Goal: Task Accomplishment & Management: Complete application form

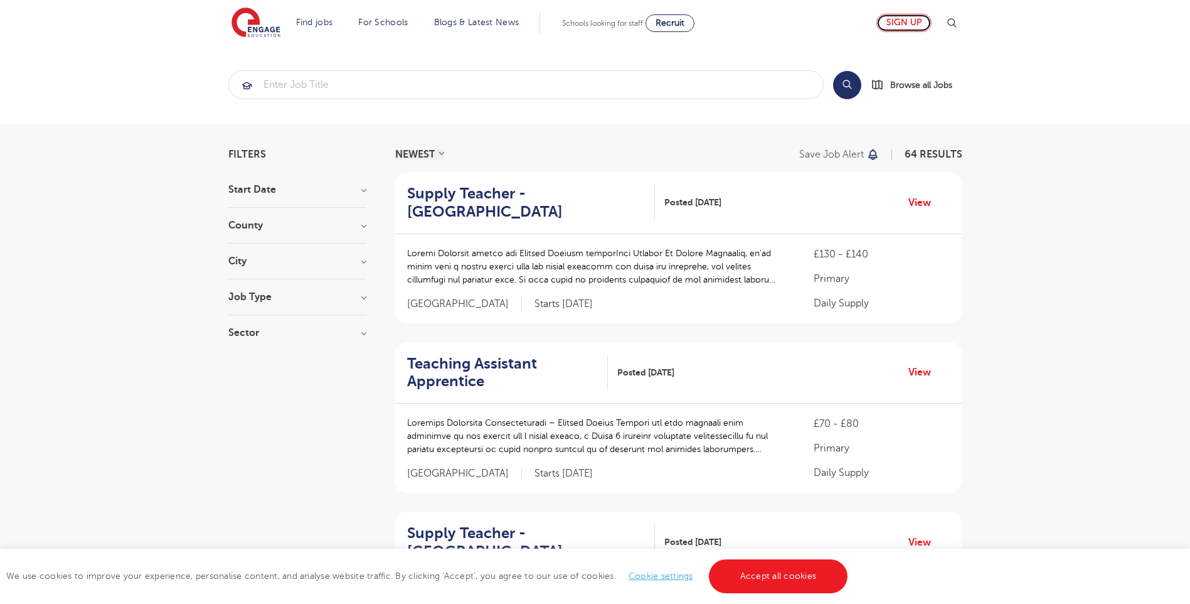
click at [912, 24] on link "Sign up" at bounding box center [903, 23] width 55 height 18
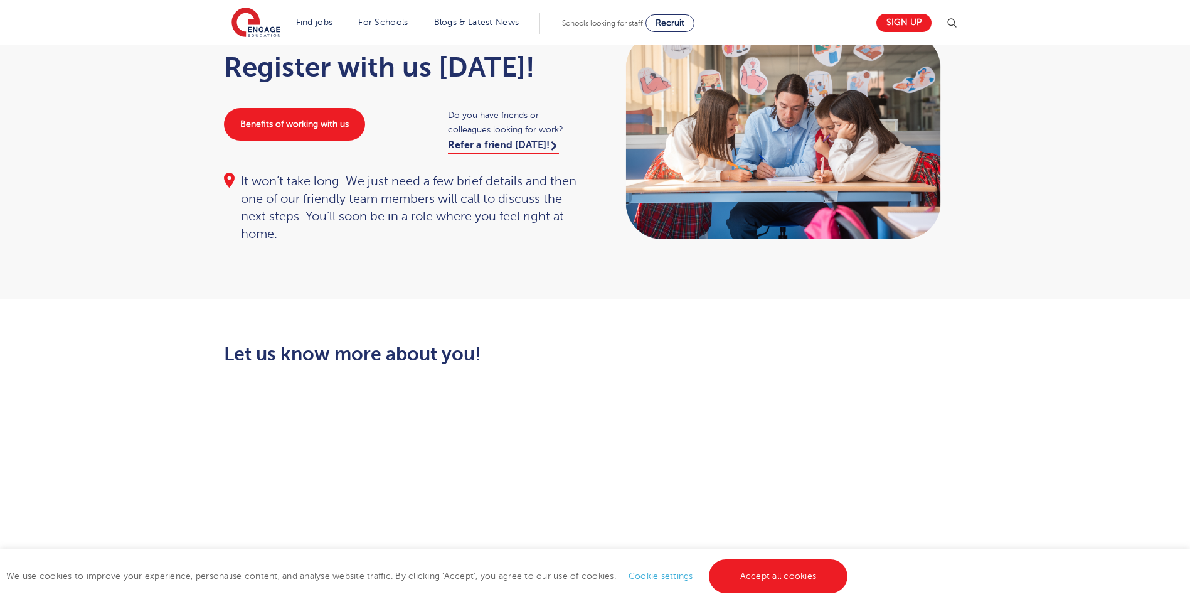
scroll to position [63, 0]
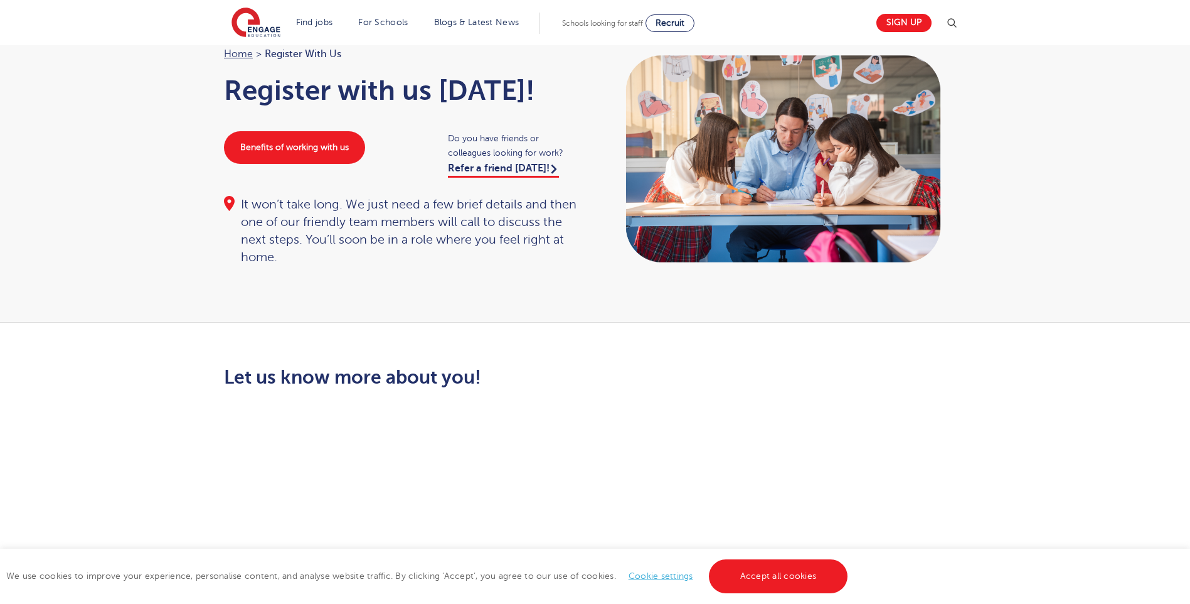
click at [738, 580] on link "Accept all cookies" at bounding box center [778, 576] width 139 height 34
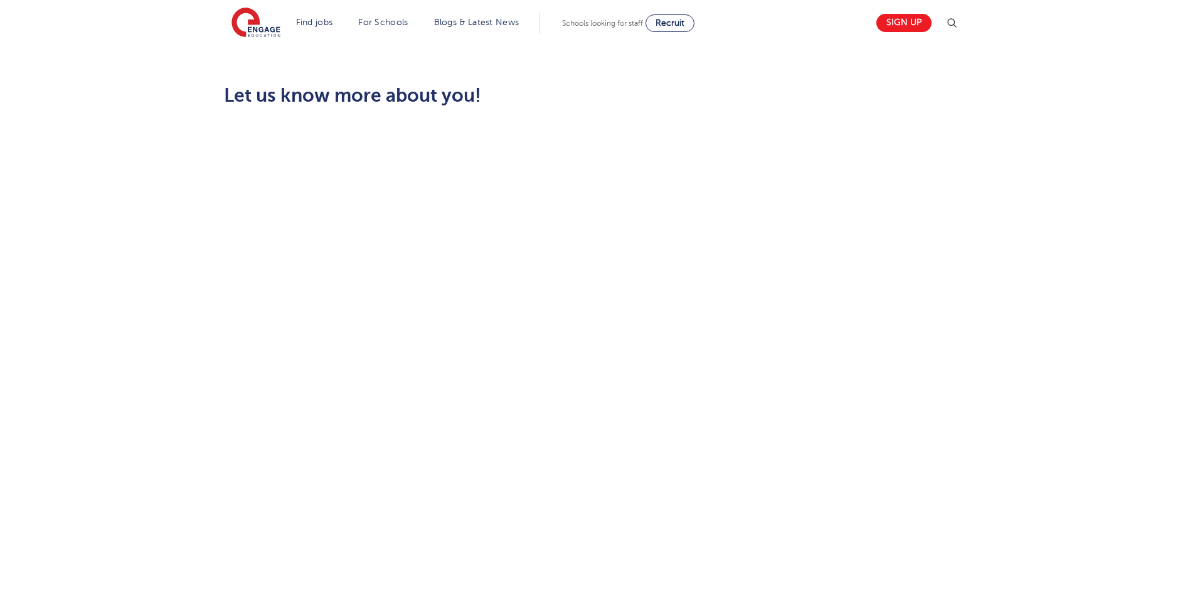
scroll to position [314, 0]
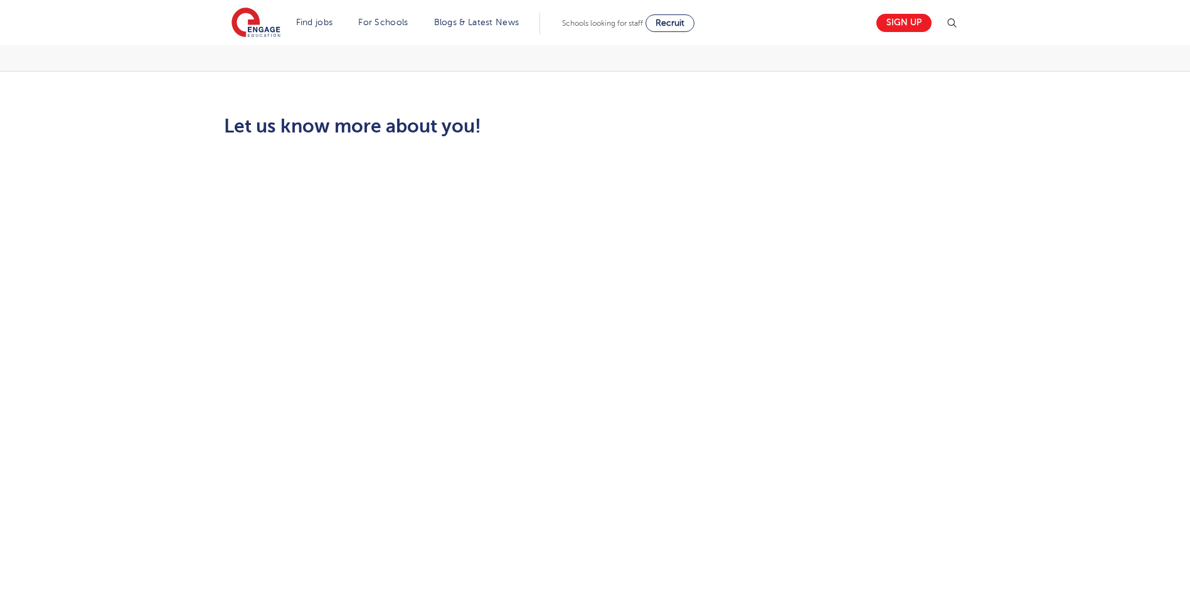
click at [932, 409] on div "Let us know more about you!" at bounding box center [595, 446] width 761 height 662
click at [1002, 344] on div "Let us know more about you!" at bounding box center [595, 254] width 1190 height 866
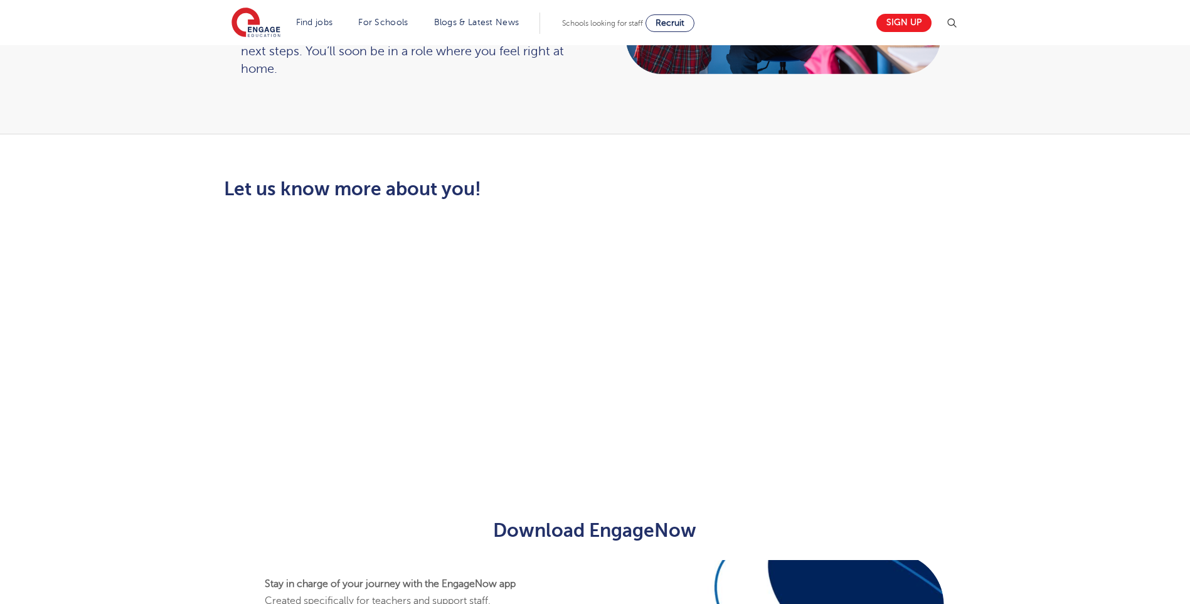
scroll to position [0, 0]
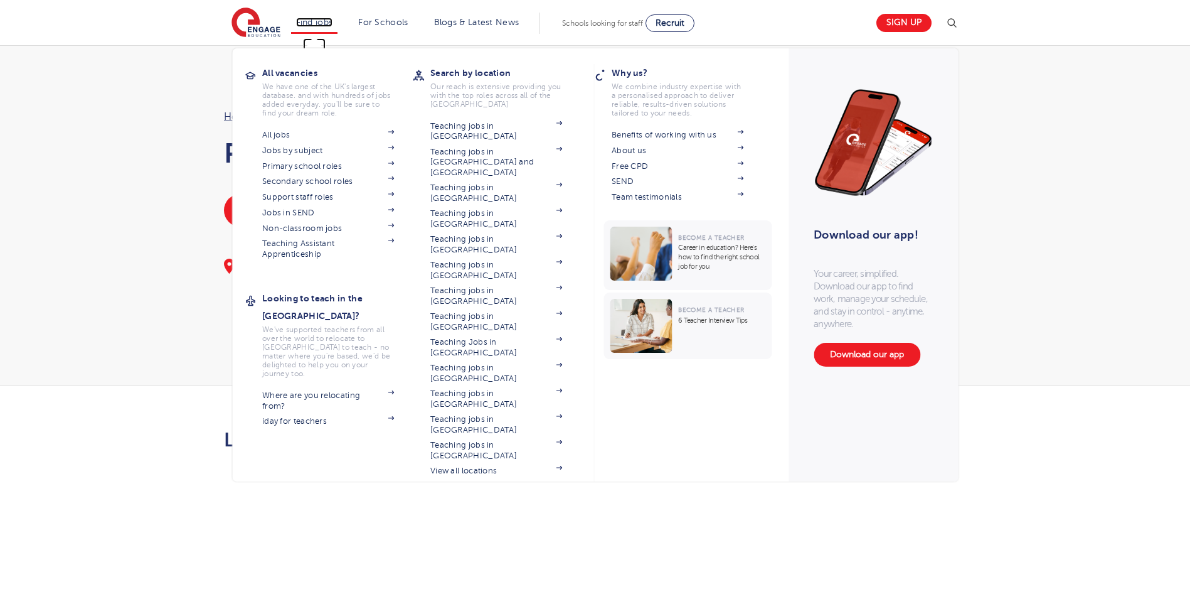
click at [329, 24] on link "Find jobs" at bounding box center [314, 22] width 37 height 9
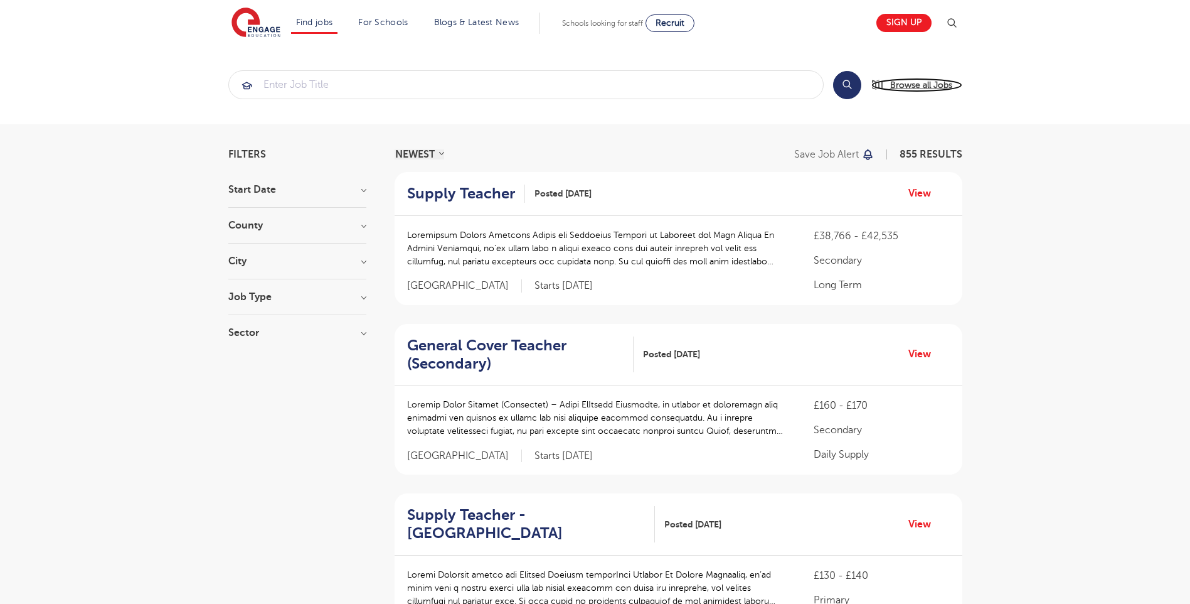
click at [921, 83] on span "Browse all Jobs" at bounding box center [921, 85] width 62 height 14
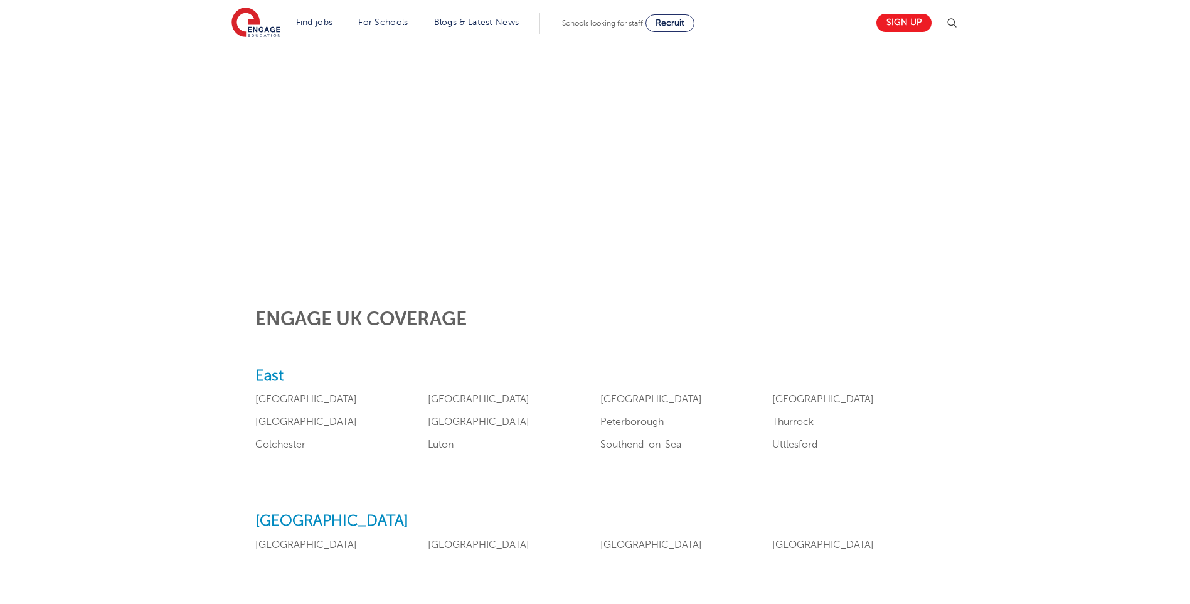
scroll to position [376, 0]
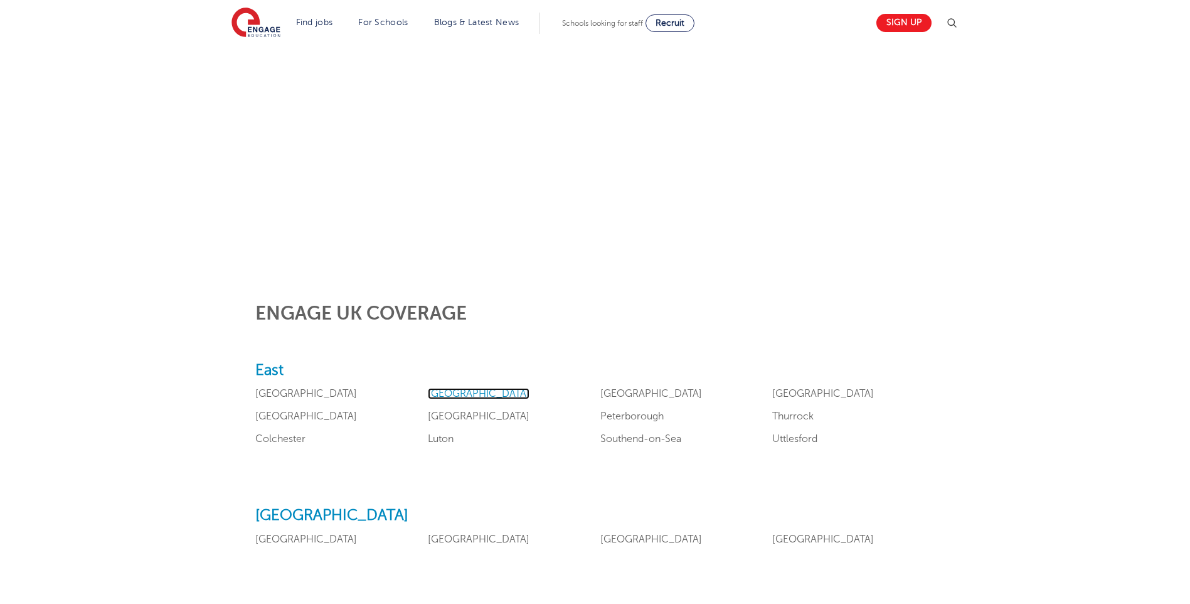
click at [450, 392] on link "Essex" at bounding box center [479, 393] width 102 height 11
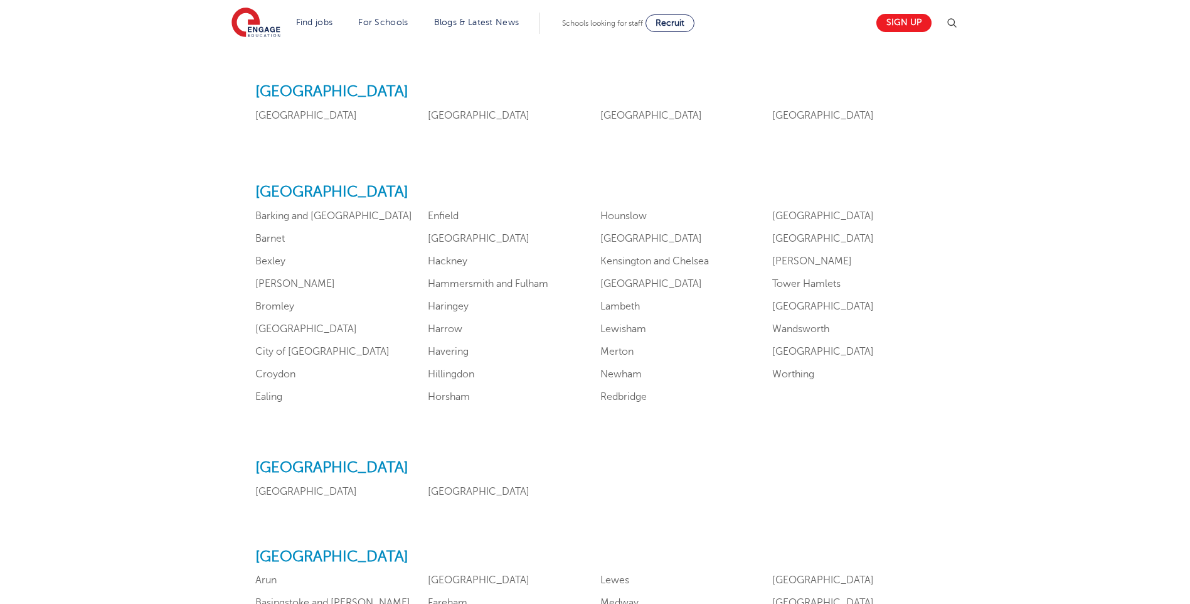
scroll to position [816, 0]
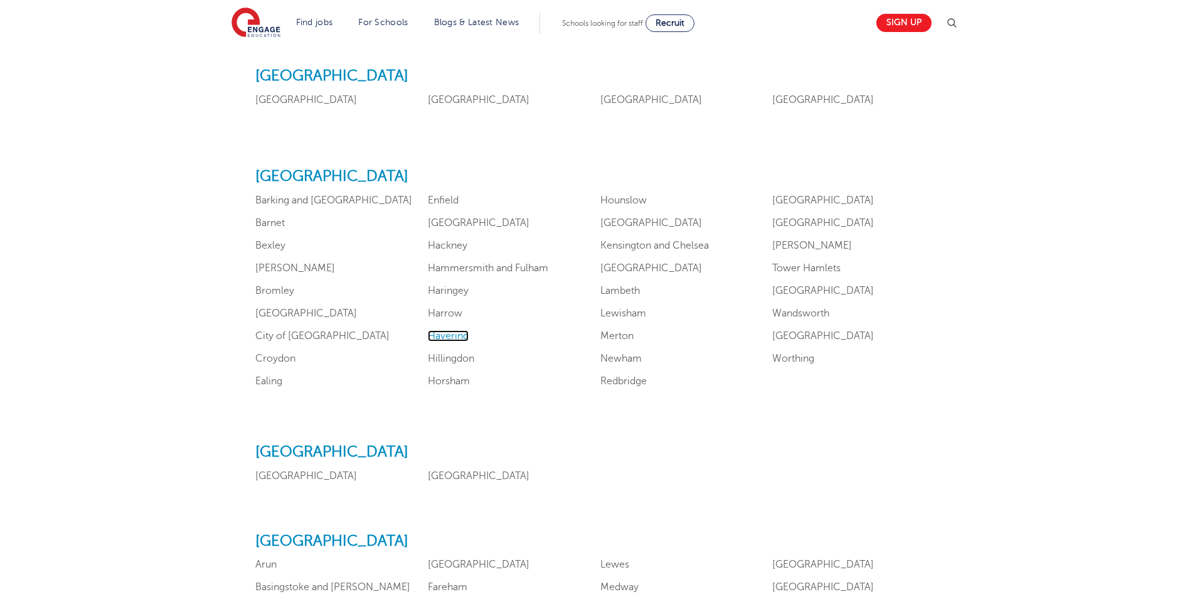
click at [454, 336] on link "Havering" at bounding box center [448, 335] width 41 height 11
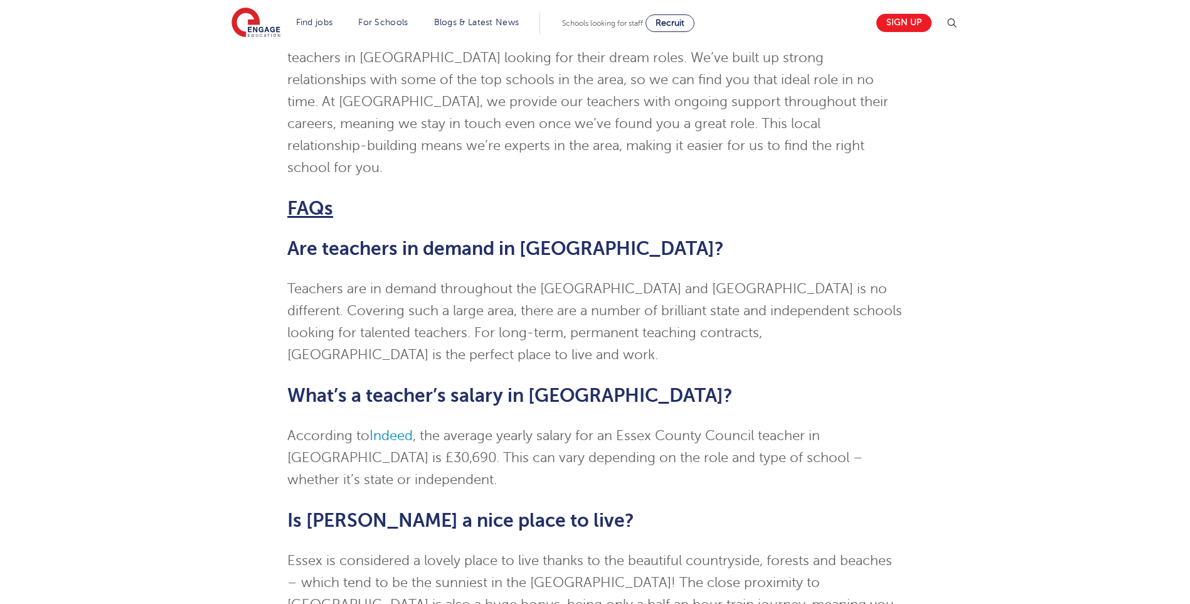
scroll to position [2070, 0]
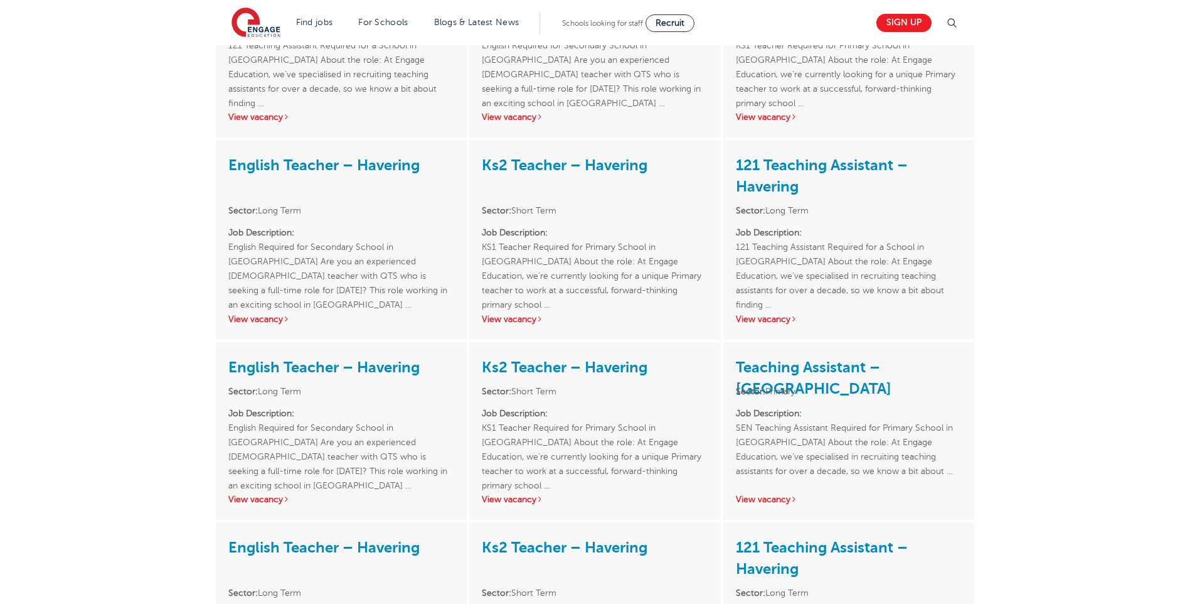
scroll to position [2295, 0]
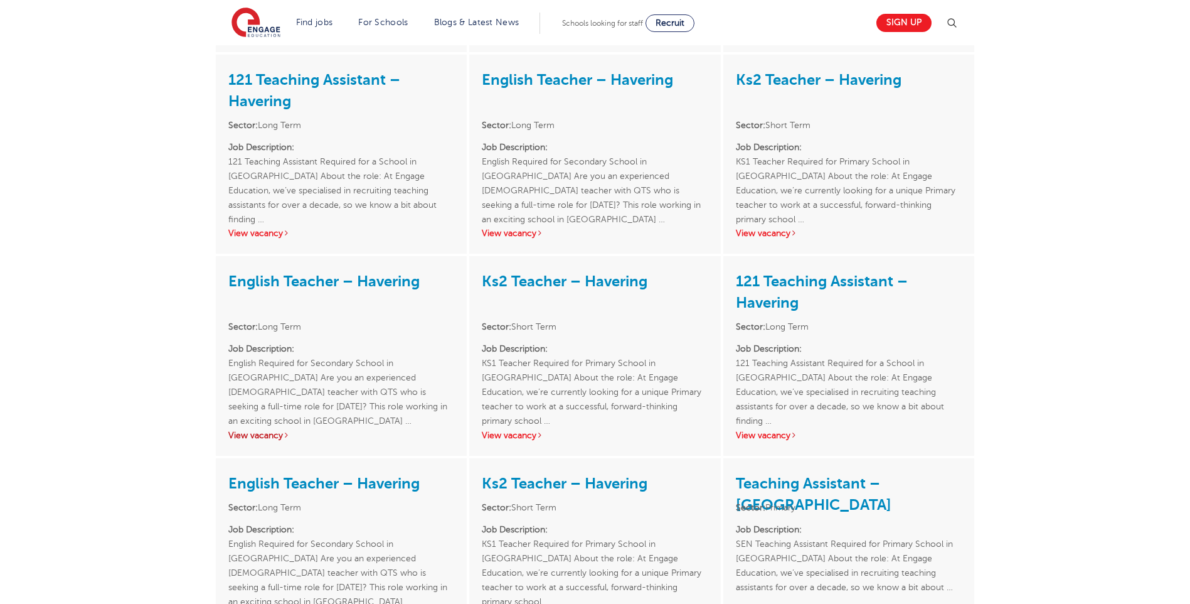
click at [248, 430] on link "View vacancy" at bounding box center [258, 434] width 61 height 9
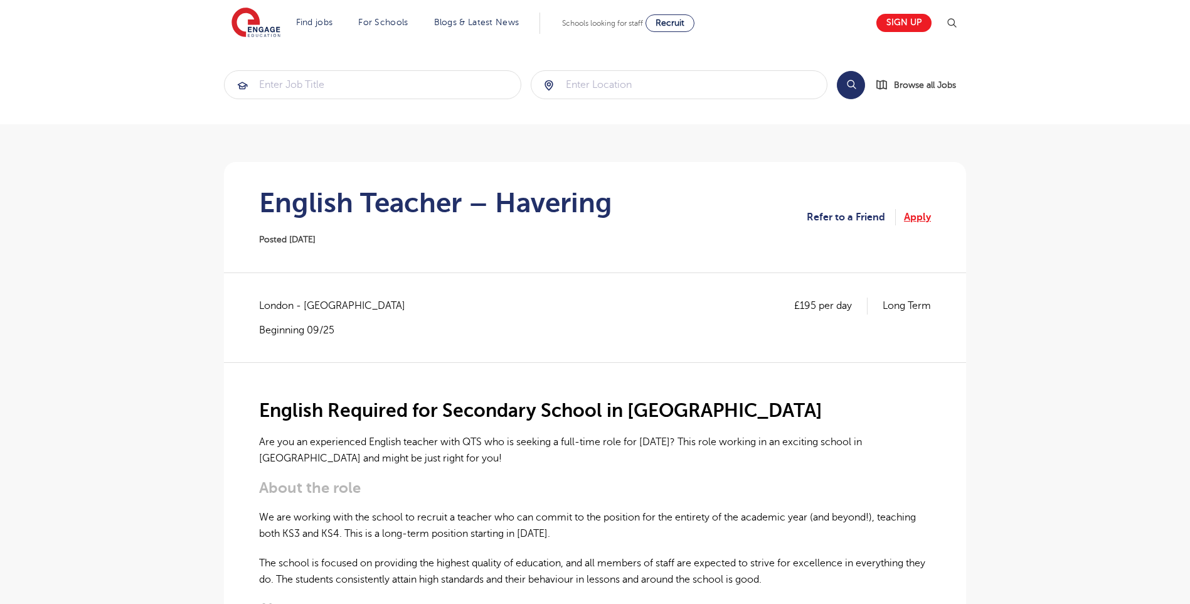
click at [912, 208] on section "English Teacher – Havering Posted [DATE] Refer to a Friend Apply" at bounding box center [595, 217] width 722 height 110
click at [912, 218] on link "Apply" at bounding box center [917, 217] width 27 height 16
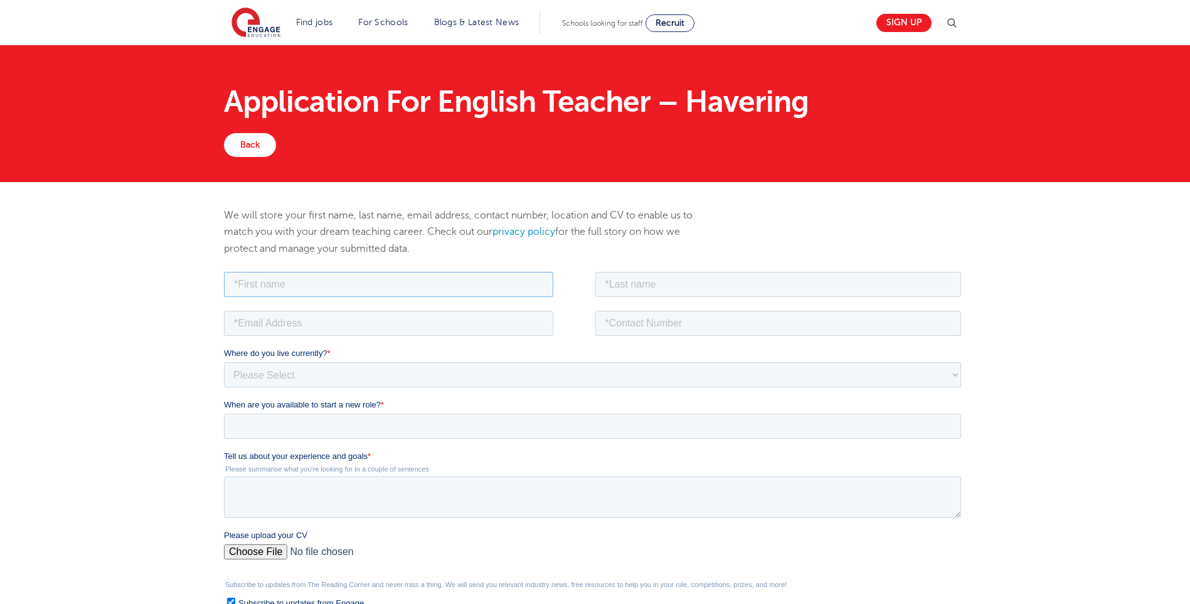
click at [300, 283] on input "text" at bounding box center [388, 283] width 329 height 25
type input "Juhi"
type input "Moni"
type input "juhiislam@icloud.com"
type input "+447577731936"
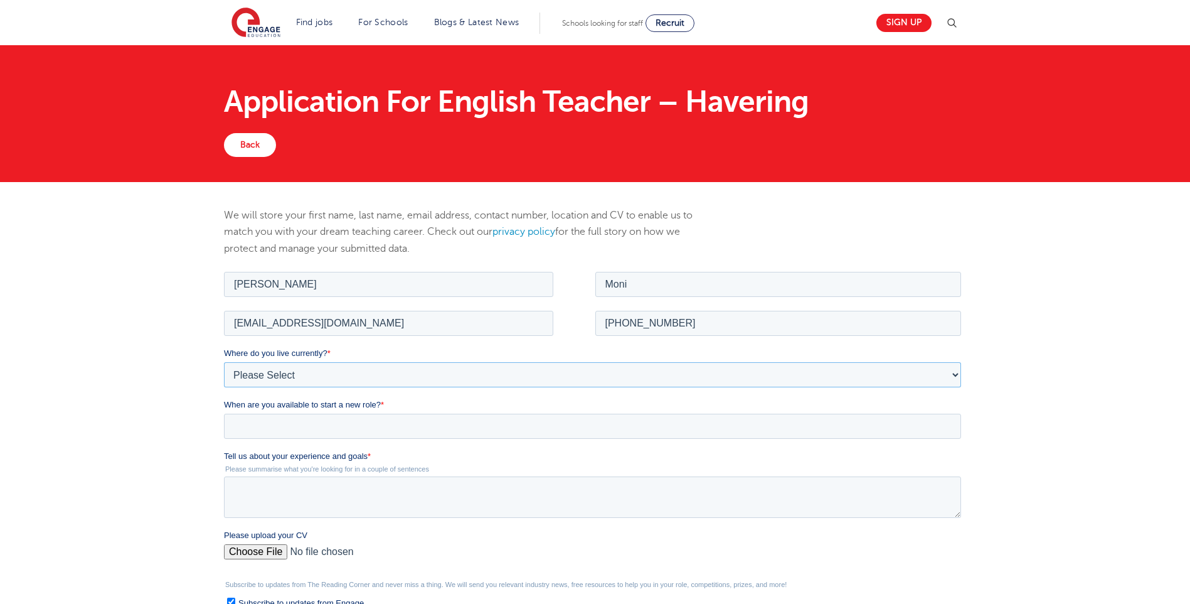
drag, startPoint x: 267, startPoint y: 376, endPoint x: 275, endPoint y: 378, distance: 7.8
click at [267, 376] on select "Please Select UK Canada Ireland Australia New Zealand Europe USA South Africa J…" at bounding box center [592, 373] width 737 height 25
select select "UK"
click at [224, 361] on select "Please Select UK Canada Ireland Australia New Zealand Europe USA South Africa J…" at bounding box center [592, 373] width 737 height 25
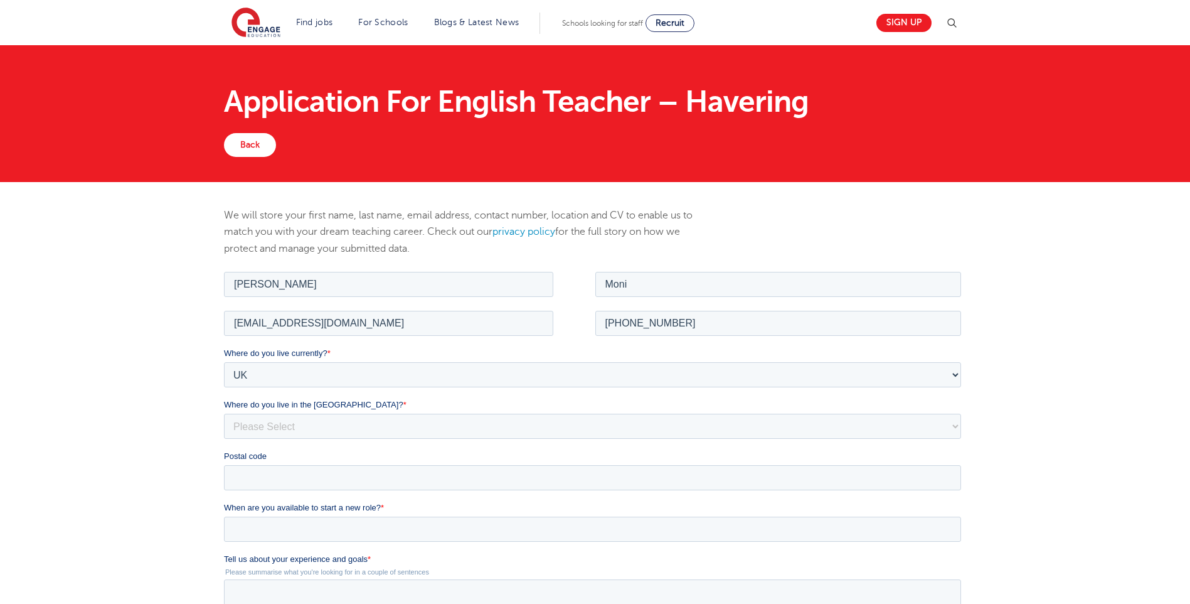
drag, startPoint x: 131, startPoint y: 348, endPoint x: 191, endPoint y: 384, distance: 69.8
click at [131, 348] on div "We will store your first name, last name, email address, contact number, locati…" at bounding box center [595, 522] width 1190 height 681
click at [298, 425] on select "Please Select Overseas Barnsley Bedfordshire Berkshire Bournemouth Bracknell Fo…" at bounding box center [592, 425] width 737 height 25
select select "London"
click at [224, 413] on select "Please Select Overseas Barnsley Bedfordshire Berkshire Bournemouth Bracknell Fo…" at bounding box center [592, 425] width 737 height 25
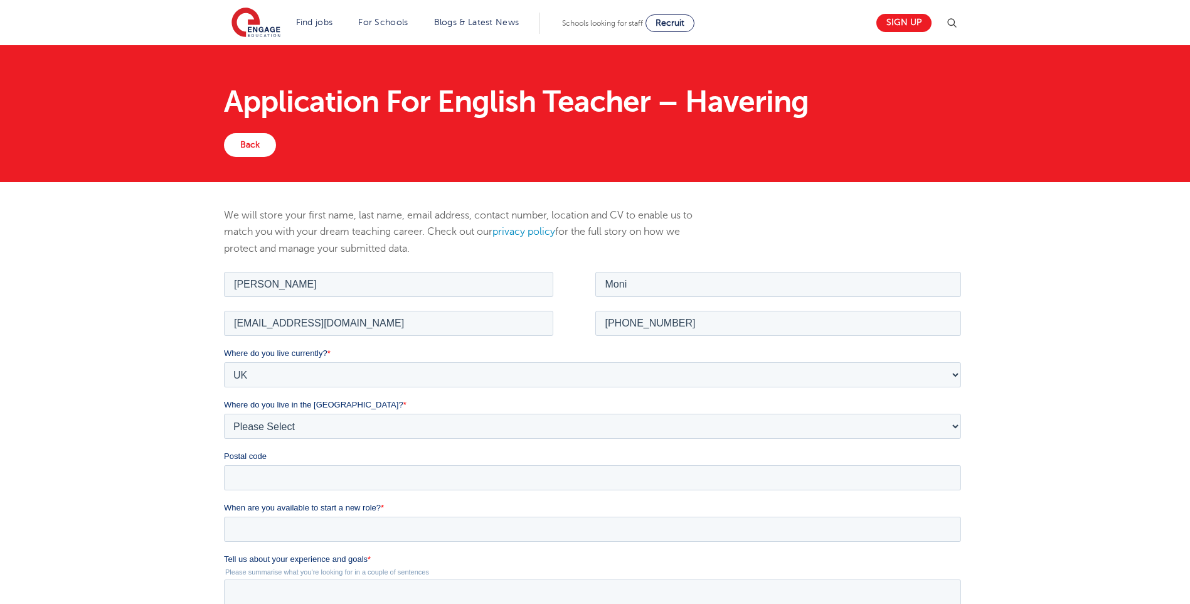
click at [247, 492] on fieldset "Where do you live currently? * Please Select UK Canada Ireland Australia New Ze…" at bounding box center [595, 423] width 742 height 154
click at [250, 477] on input "Postal code" at bounding box center [592, 476] width 737 height 25
type input "RM12 4FU"
click at [142, 430] on div "We will store your first name, last name, email address, contact number, locati…" at bounding box center [595, 522] width 1190 height 681
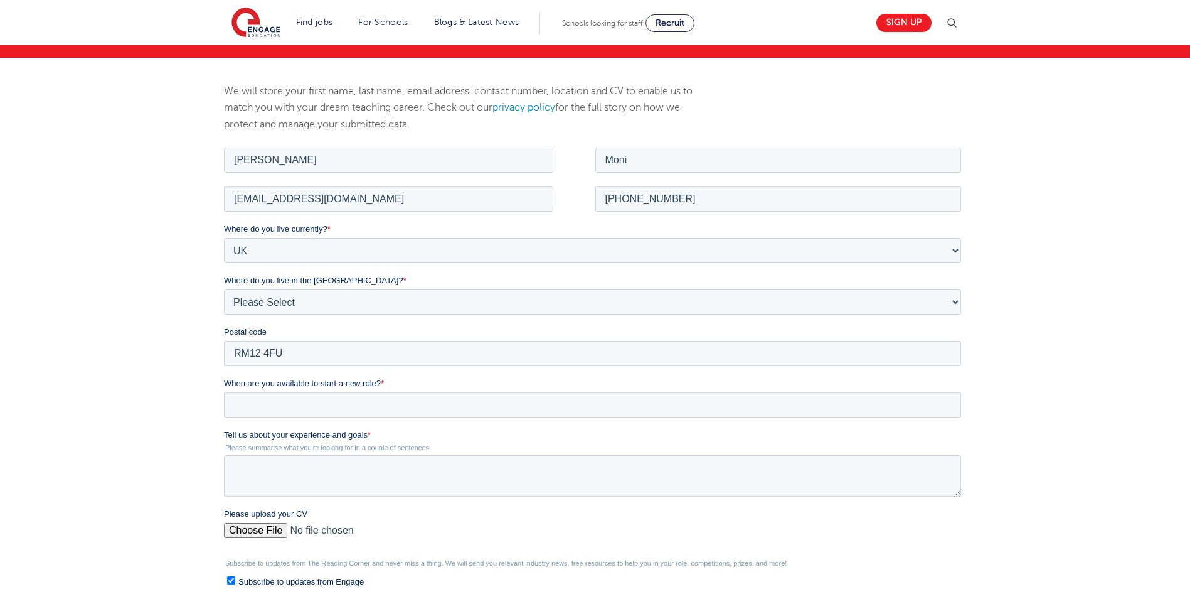
scroll to position [125, 0]
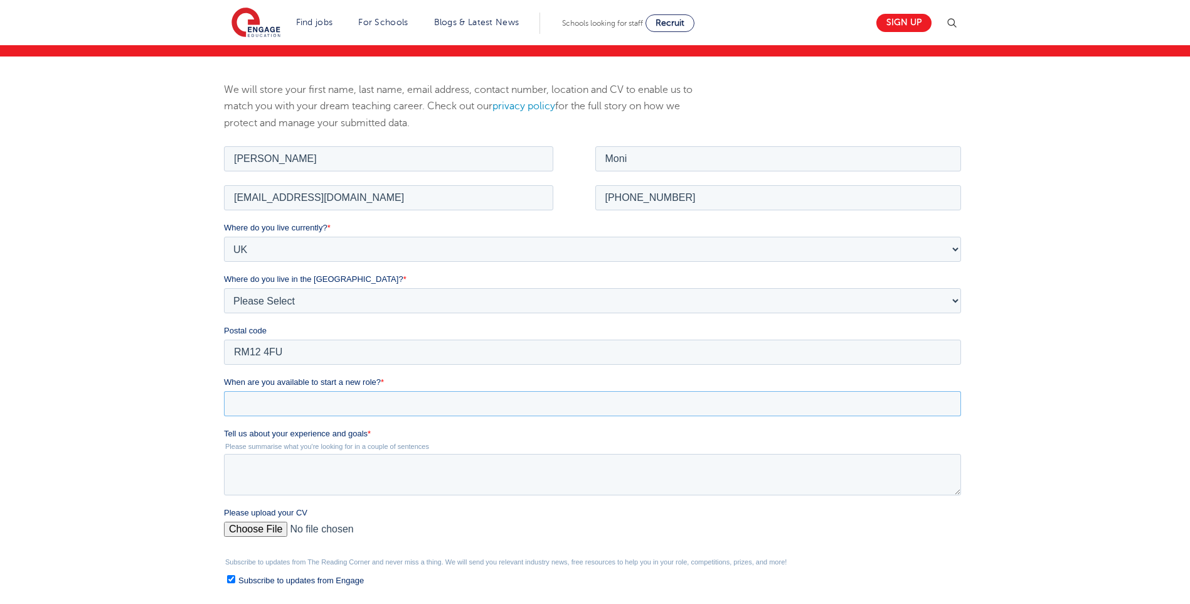
click at [309, 408] on input "When are you available to start a new role? *" at bounding box center [592, 402] width 737 height 25
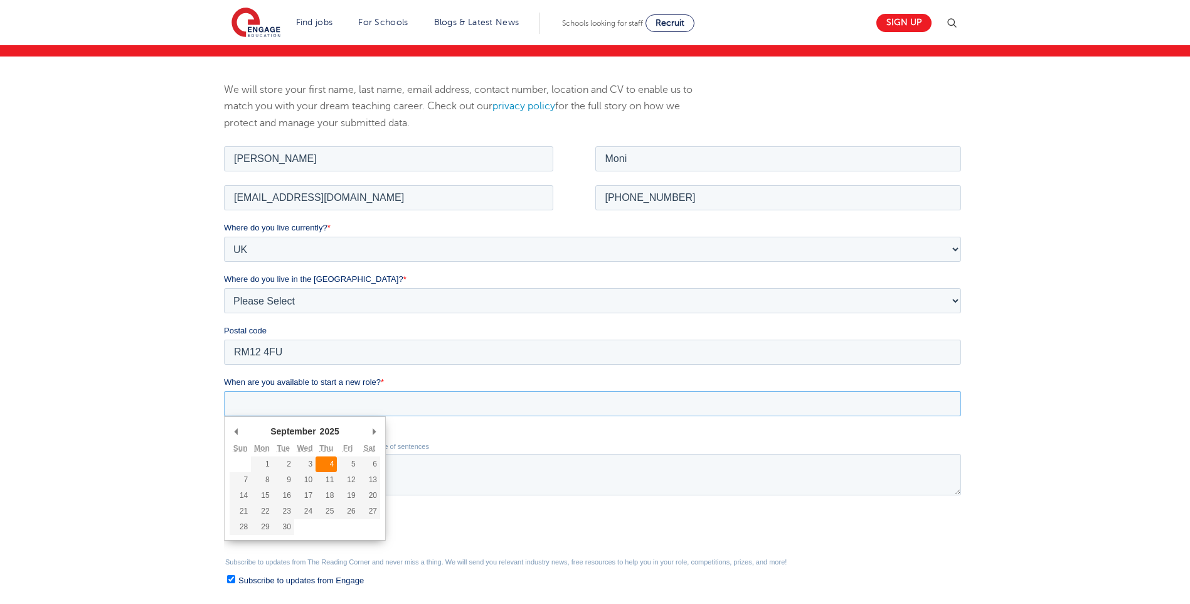
type div "2025-09-04"
type input "2025/09/04"
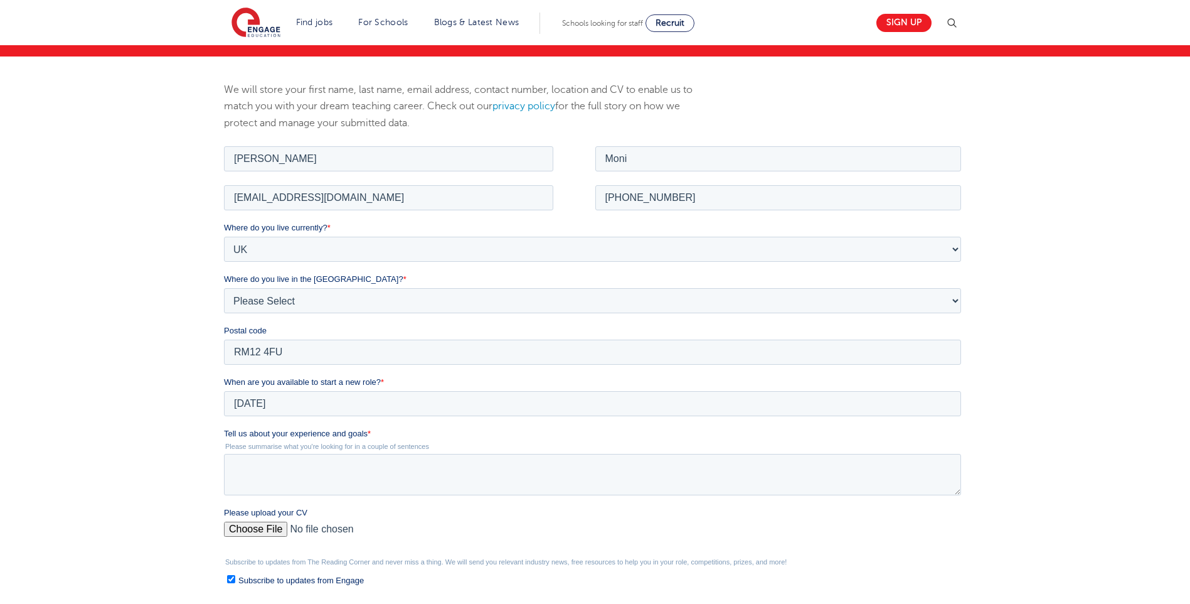
click at [130, 418] on div "We will store your first name, last name, email address, contact number, locati…" at bounding box center [595, 396] width 1190 height 681
click at [257, 407] on input "2025/09/04" at bounding box center [592, 402] width 737 height 25
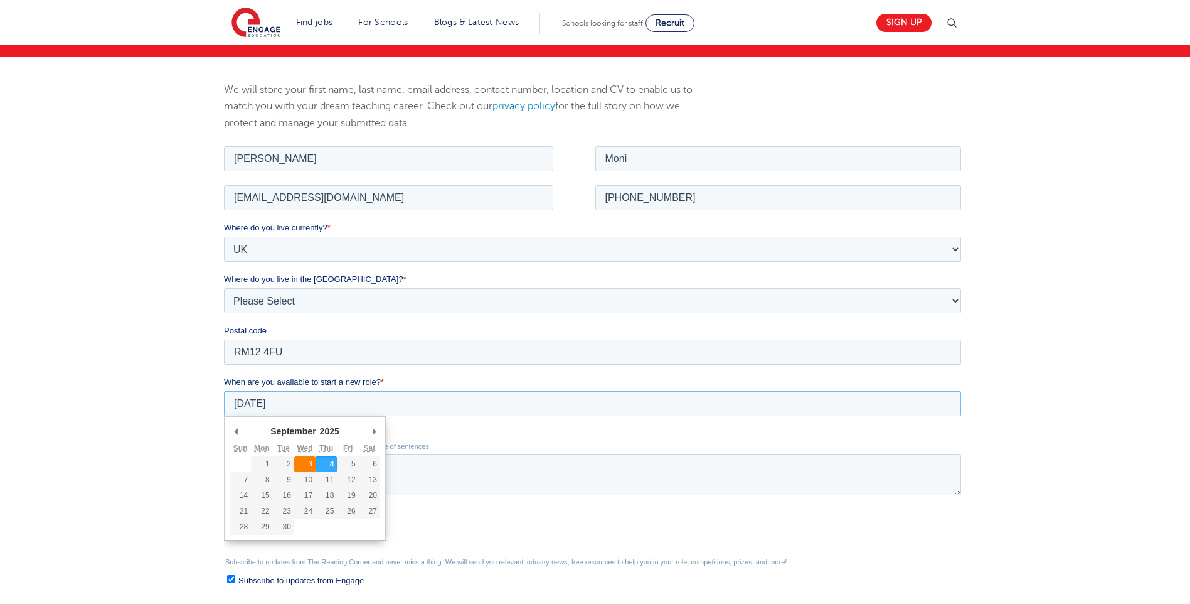
type div "2025-09-03"
type input "2025/09/03"
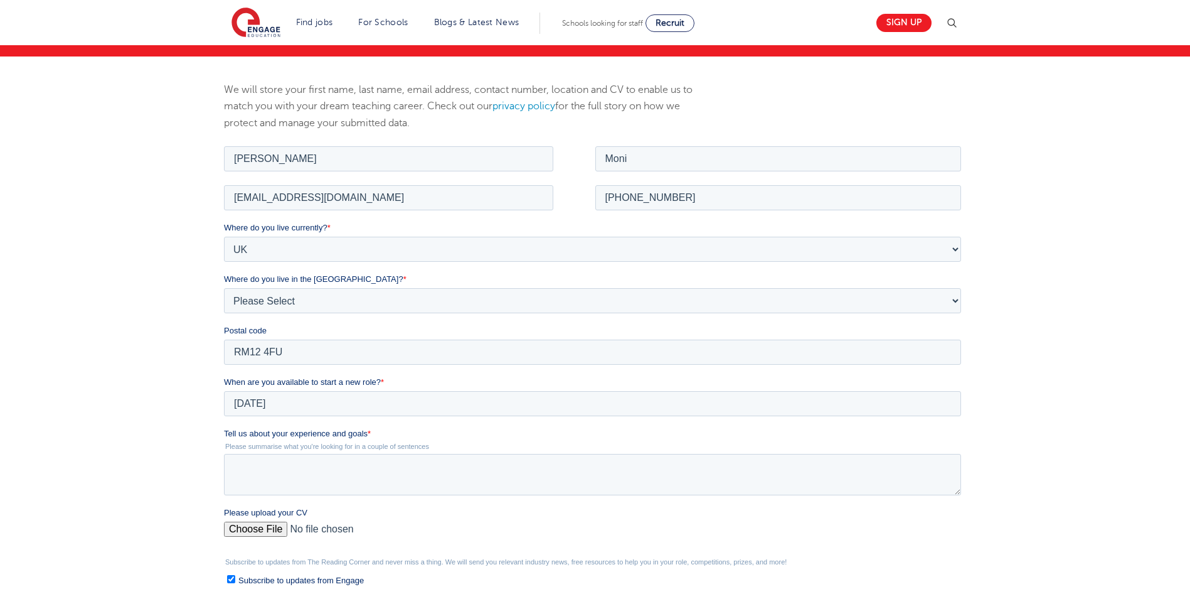
click at [101, 389] on div "We will store your first name, last name, email address, contact number, locati…" at bounding box center [595, 396] width 1190 height 681
click at [297, 472] on textarea "Tell us about your experience and goals *" at bounding box center [592, 473] width 737 height 41
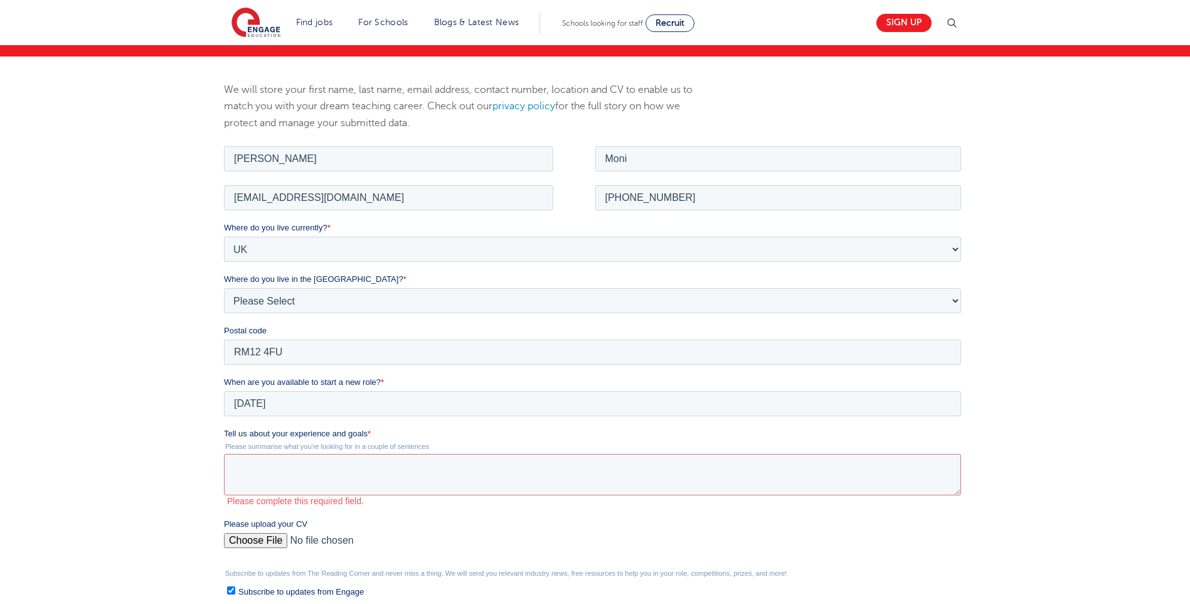
click at [293, 431] on span "Tell us about your experience and goals" at bounding box center [296, 432] width 144 height 9
click at [293, 453] on textarea "Tell us about your experience and goals *" at bounding box center [592, 473] width 737 height 41
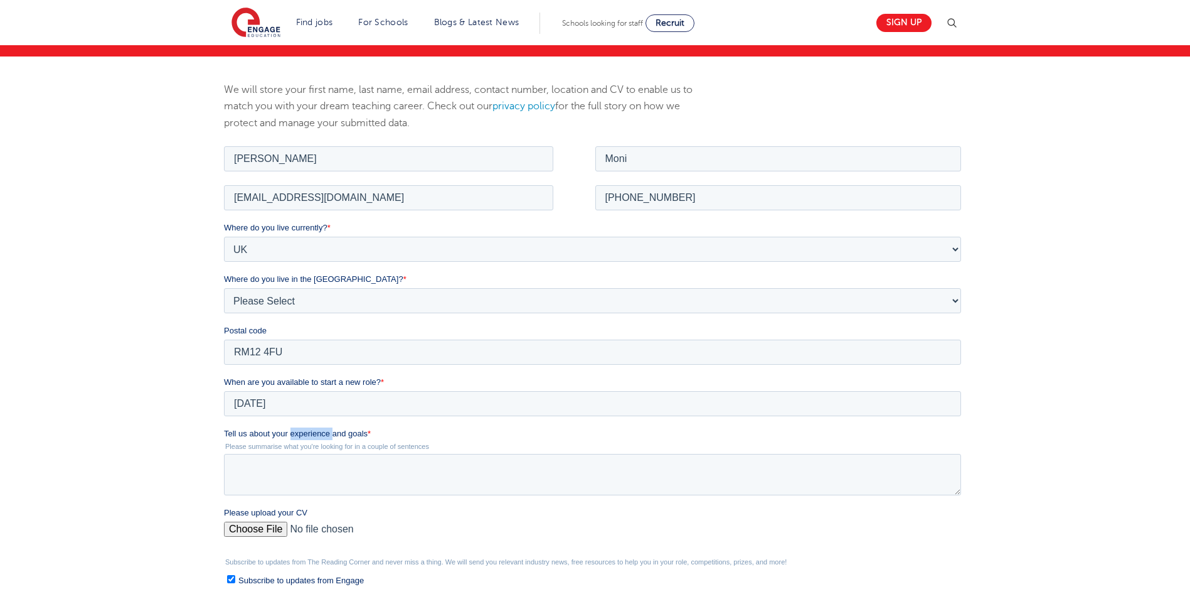
click at [293, 431] on span "Tell us about your experience and goals" at bounding box center [296, 432] width 144 height 9
click at [293, 453] on textarea "Tell us about your experience and goals *" at bounding box center [592, 473] width 737 height 41
click at [293, 431] on span "Tell us about your experience and goals" at bounding box center [296, 432] width 144 height 9
click at [293, 453] on textarea "Tell us about your experience and goals *" at bounding box center [592, 473] width 737 height 41
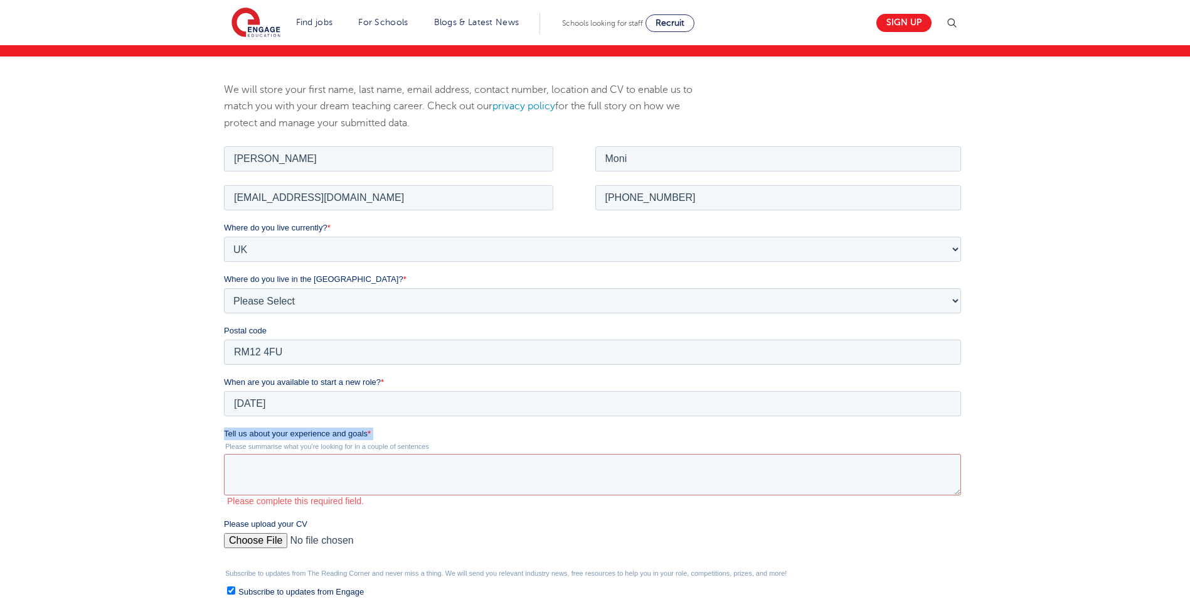
copy label "Tell us about your experience and goals *"
click at [258, 537] on input "Please upload your CV" at bounding box center [592, 544] width 737 height 25
type input "C:\fakepath\Juhi Moni Islam CV..docx"
click at [177, 499] on div "We will store your first name, last name, email address, contact number, locati…" at bounding box center [595, 402] width 1190 height 693
click at [317, 481] on textarea "Tell us about your experience and goals *" at bounding box center [592, 473] width 737 height 41
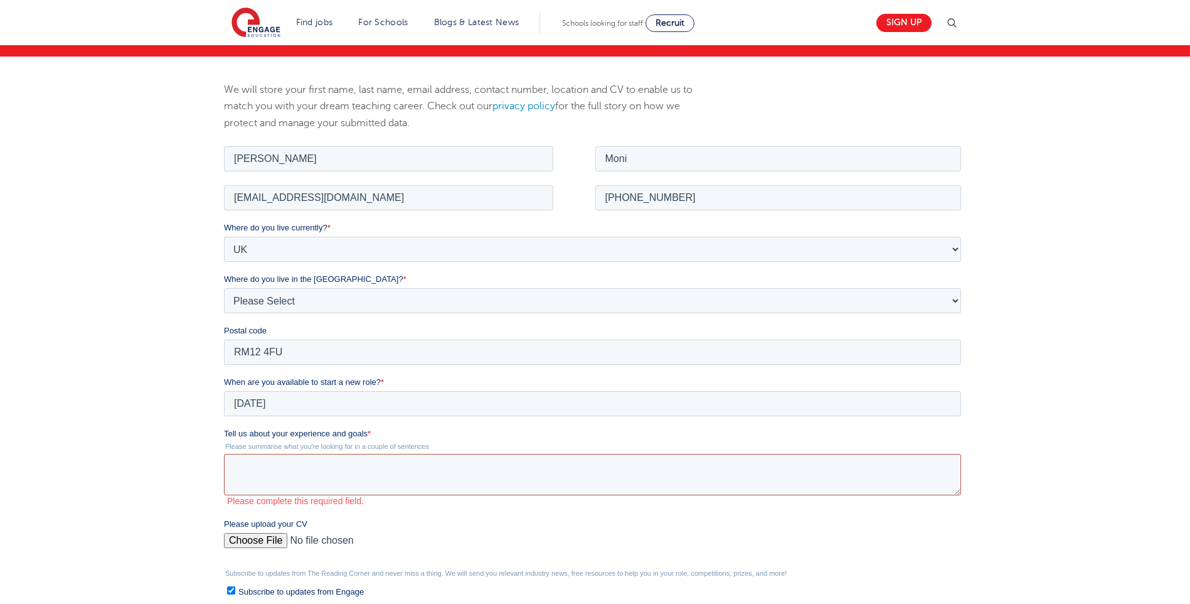
click at [261, 461] on textarea "Tell us about your experience and goals *" at bounding box center [592, 473] width 737 height 41
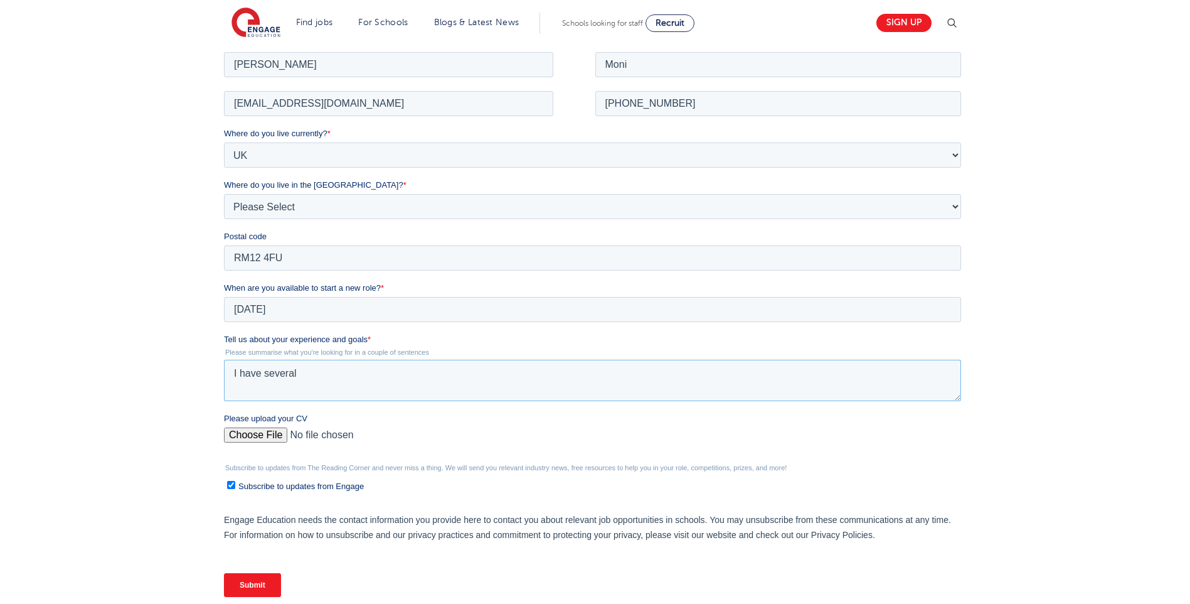
scroll to position [251, 0]
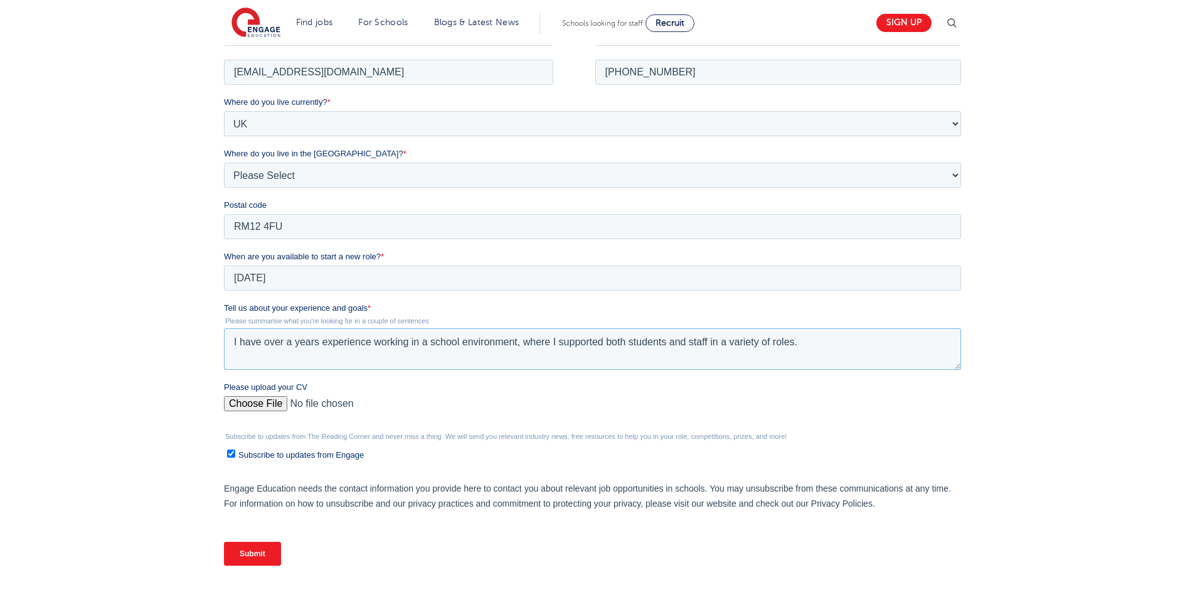
click at [811, 341] on textarea "I have over a years experience working in a school environment, where I support…" at bounding box center [592, 347] width 737 height 41
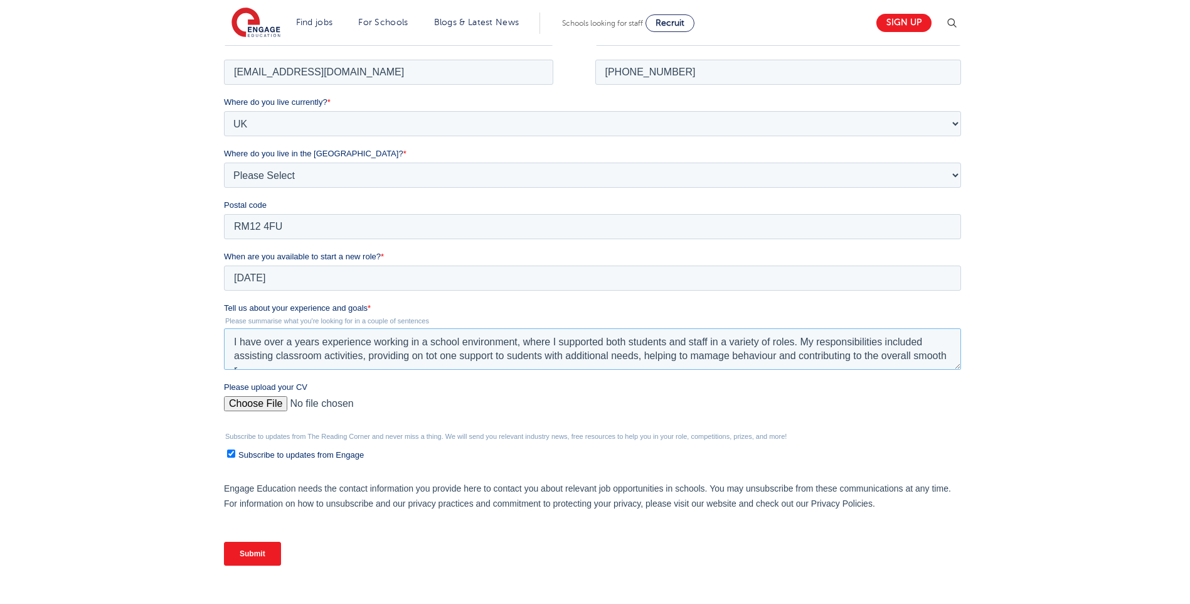
scroll to position [6, 0]
click at [398, 369] on fieldset "Tell us about your experience and goals * Please summarise what you're looking …" at bounding box center [595, 340] width 742 height 79
click at [401, 363] on textarea "I have over a years experience working in a school environment, where I support…" at bounding box center [592, 347] width 737 height 41
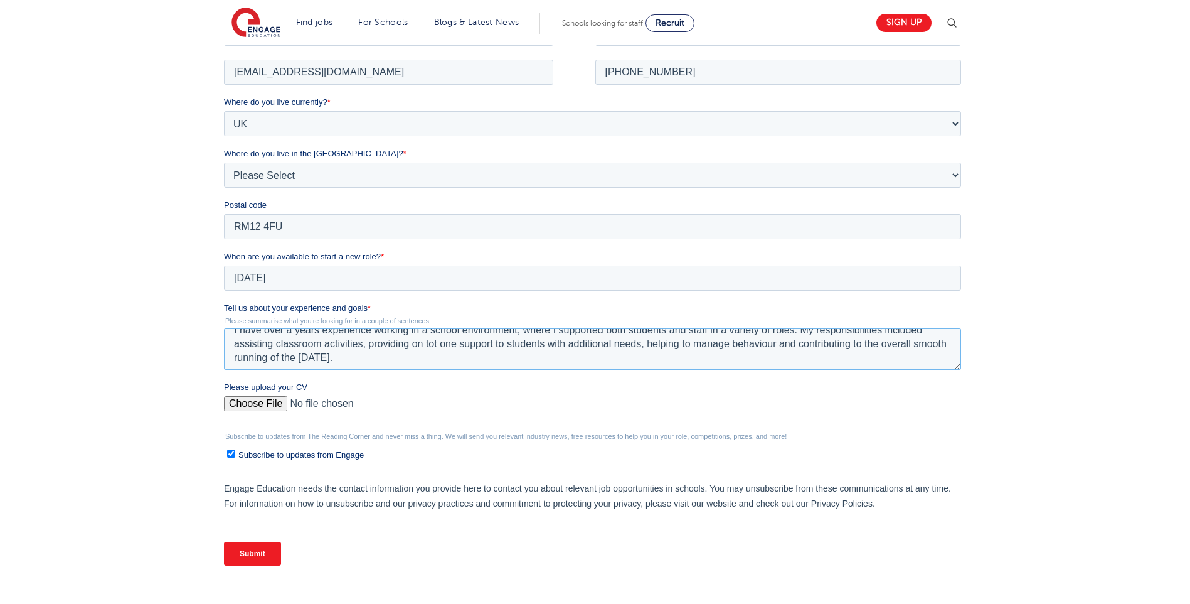
scroll to position [14, 0]
click at [425, 358] on textarea "I have over a years experience working in a school environment, where I support…" at bounding box center [592, 347] width 737 height 41
paste textarea "I developed strong communication and organizational skills, and I learned how t…"
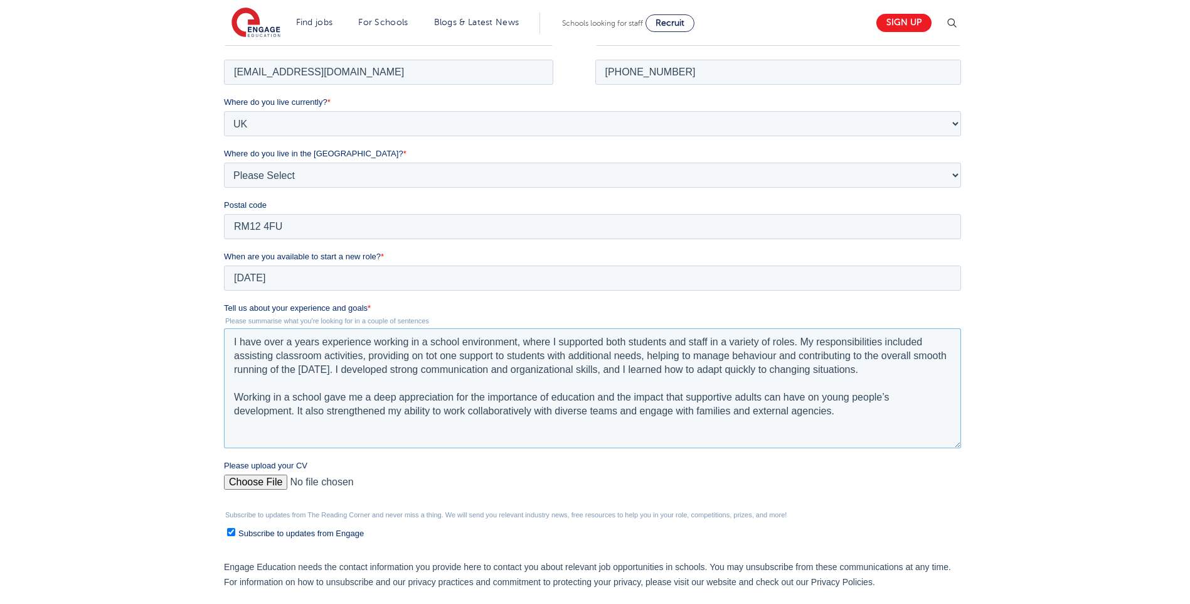
scroll to position [0, 0]
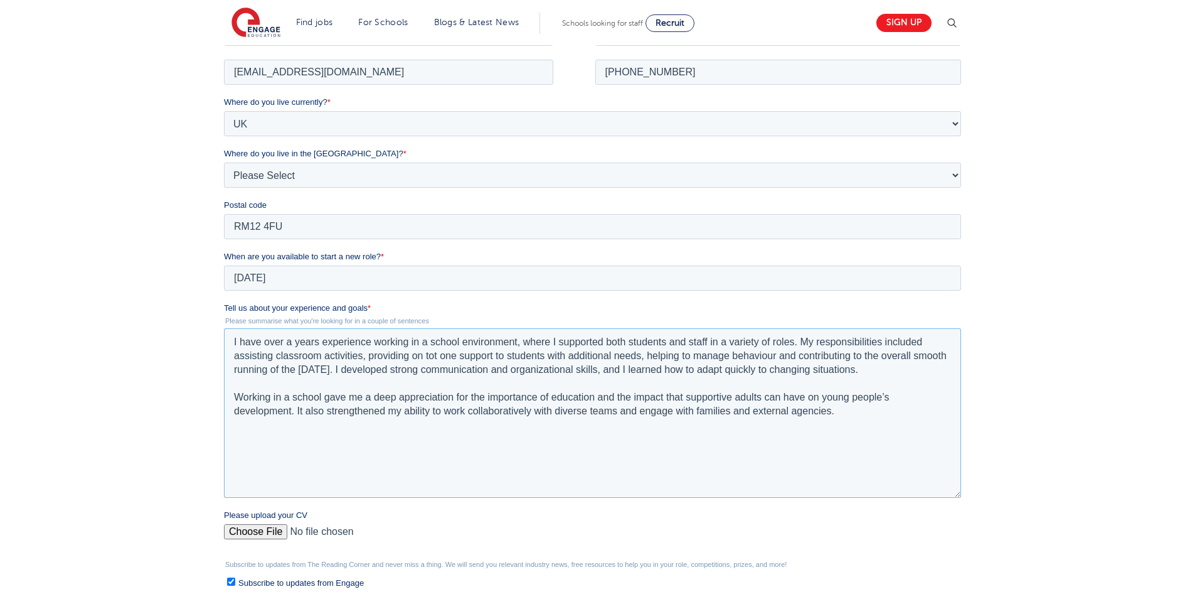
drag, startPoint x: 955, startPoint y: 367, endPoint x: 1263, endPoint y: 518, distance: 342.3
click html "Job Position Job Sector Job ID Job Number Job Owner Juhi Moni juhiislam@icloud.…"
click at [234, 396] on textarea "I have over a years experience working in a school environment, where I support…" at bounding box center [592, 413] width 737 height 173
click at [280, 478] on textarea "I have over a years experience working in a school environment, where I support…" at bounding box center [592, 413] width 737 height 173
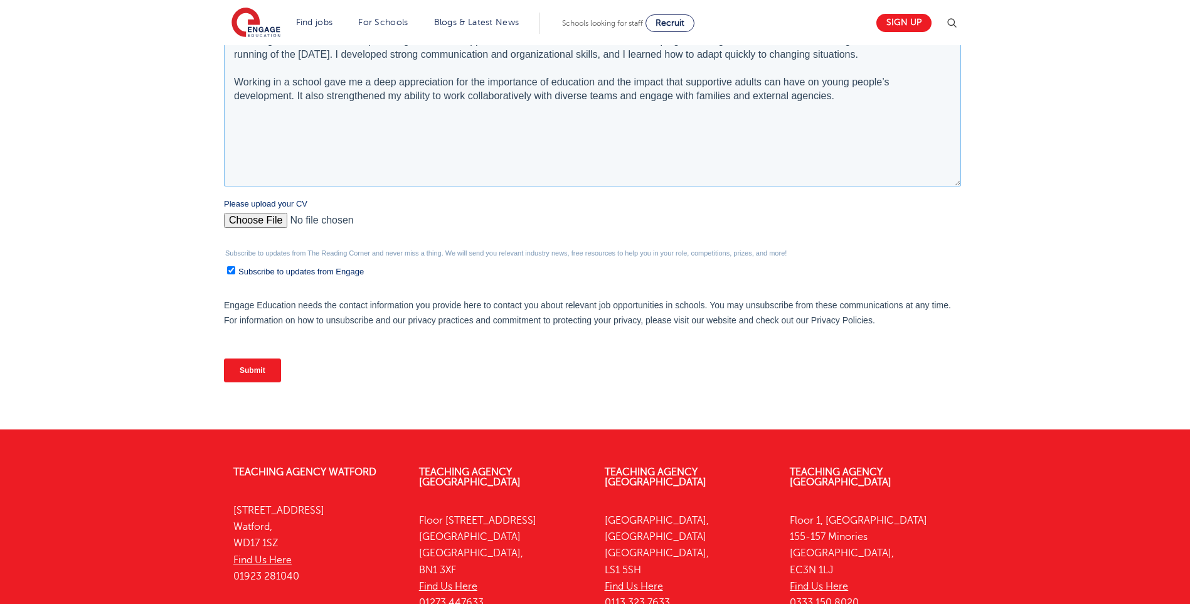
scroll to position [565, 0]
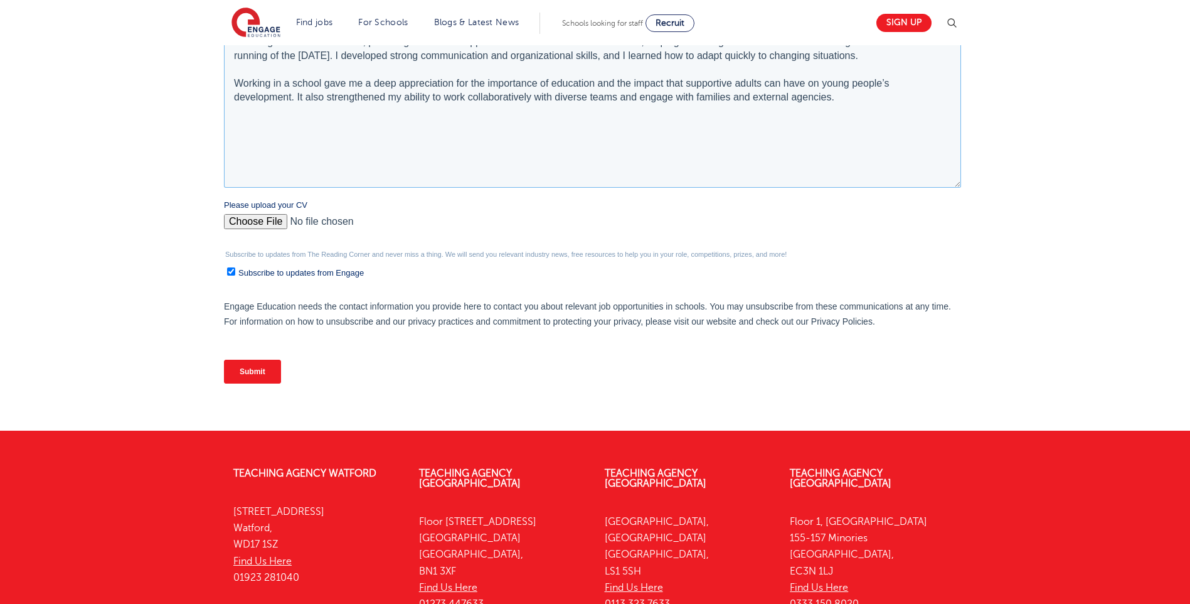
type textarea "I have over a years experience working in a school environment, where I support…"
click at [252, 371] on input "Submit" at bounding box center [252, 371] width 57 height 24
